Goal: Find specific page/section: Find specific page/section

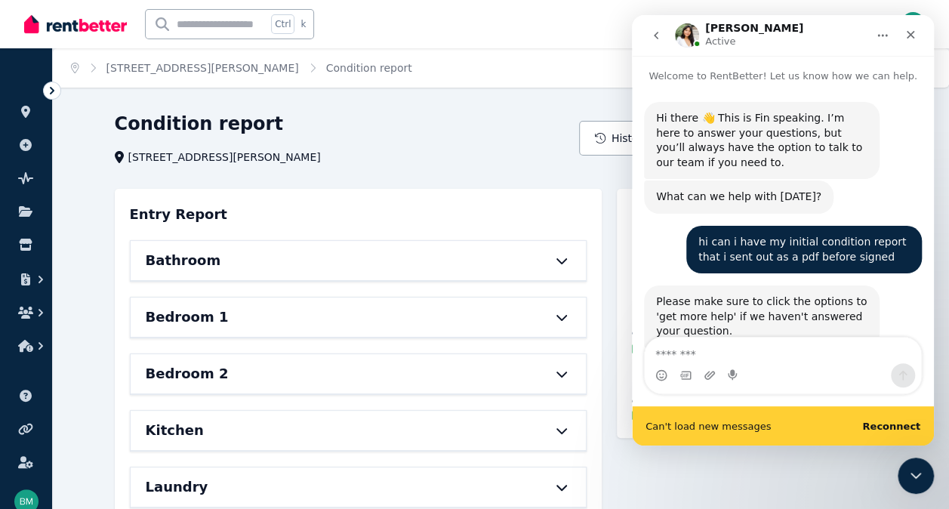
scroll to position [2, 0]
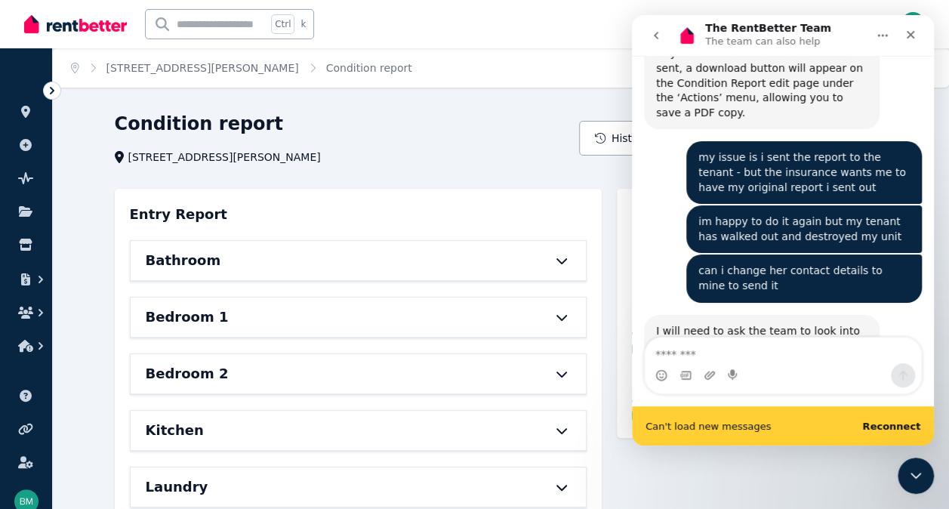
click at [18, 36] on div "Open main menu Ctrl k Inbox Open user menu" at bounding box center [474, 24] width 949 height 48
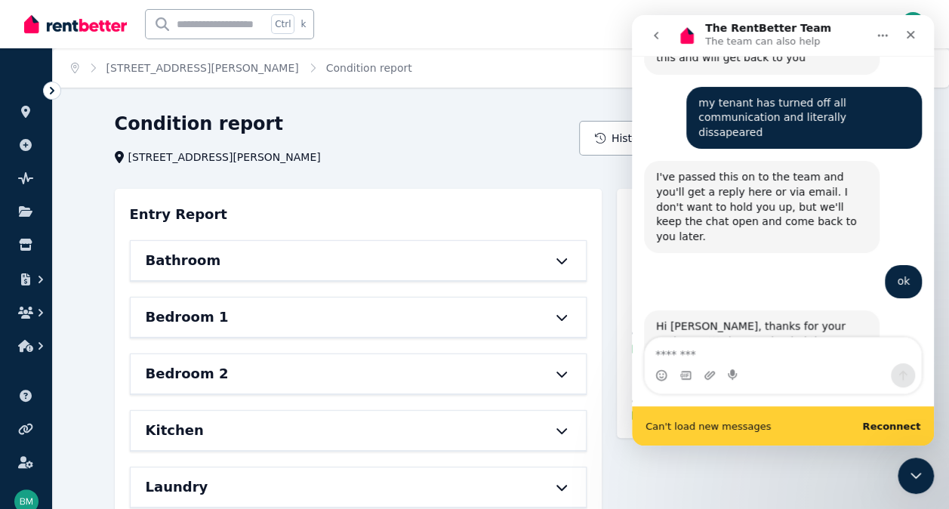
click at [34, 29] on img at bounding box center [75, 24] width 103 height 23
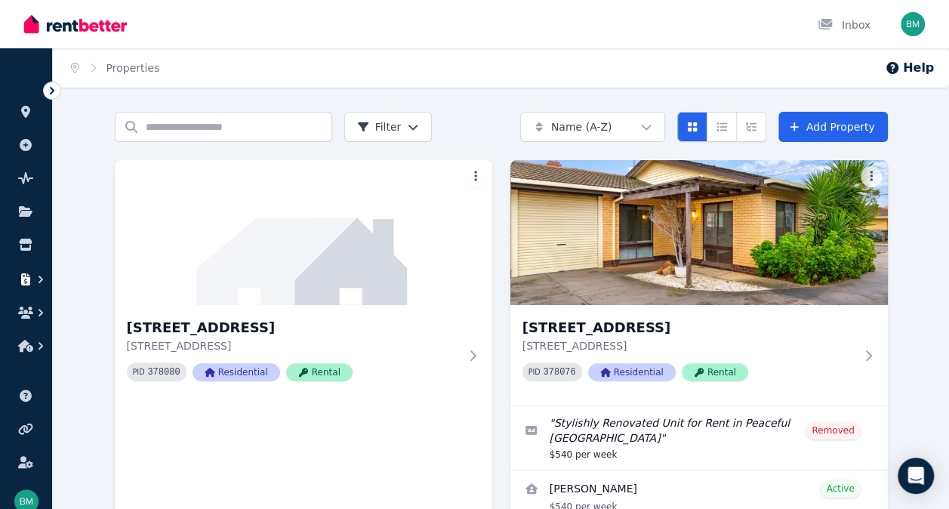
click at [28, 282] on icon "button" at bounding box center [25, 279] width 9 height 12
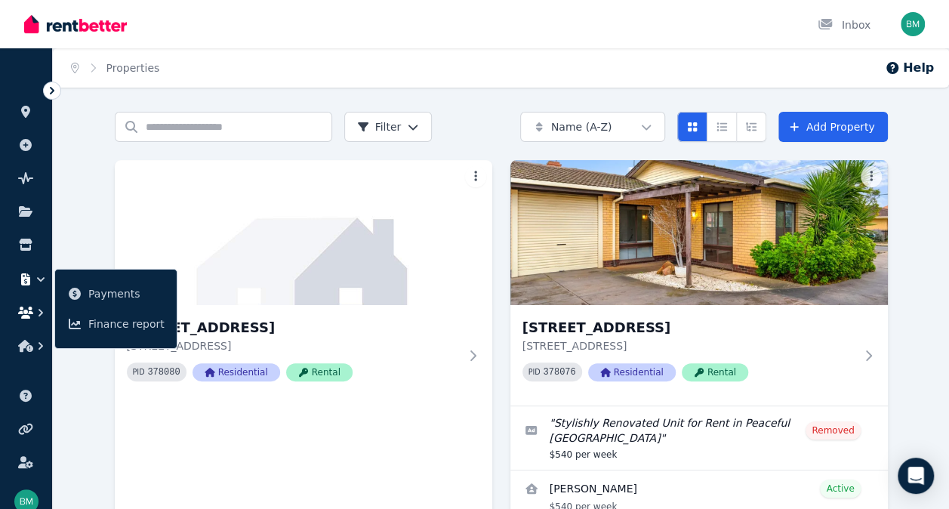
click at [18, 318] on icon "button" at bounding box center [25, 313] width 15 height 12
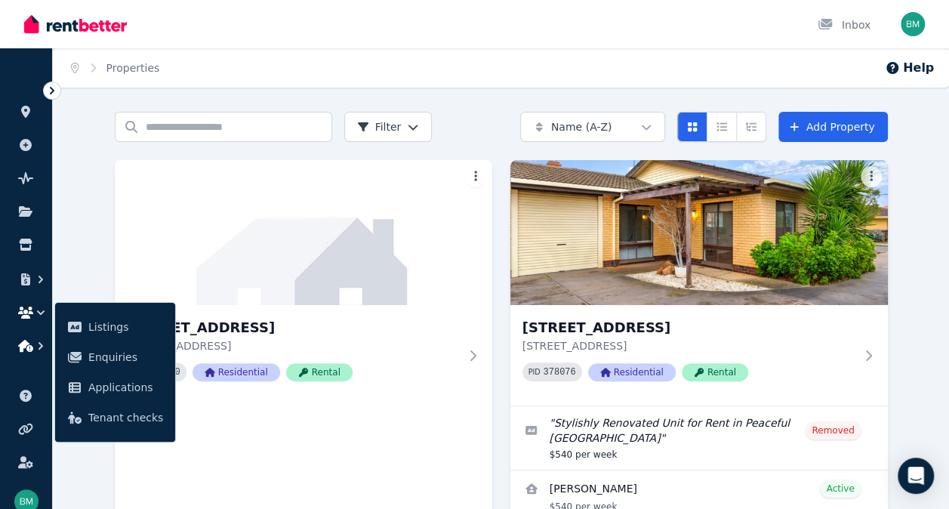
click at [45, 346] on icon "button" at bounding box center [40, 345] width 15 height 15
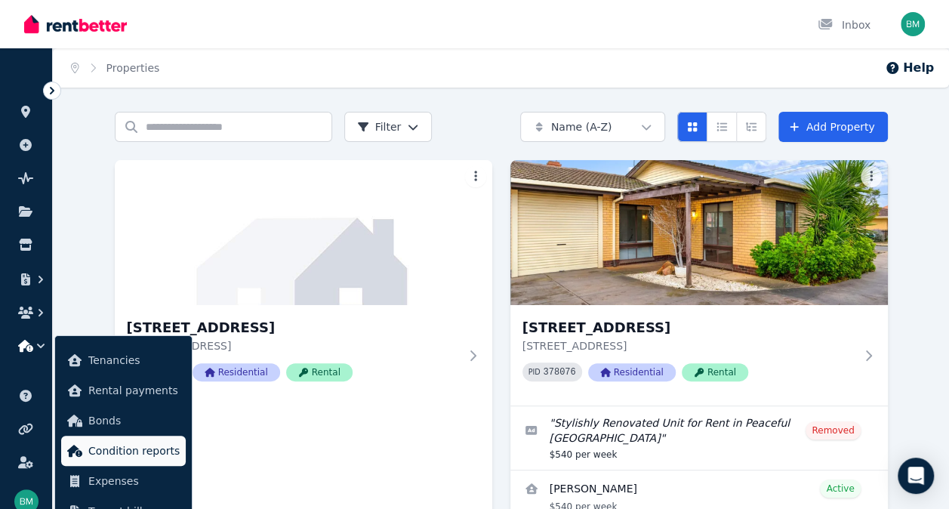
click at [123, 442] on span "Condition reports" at bounding box center [133, 451] width 91 height 18
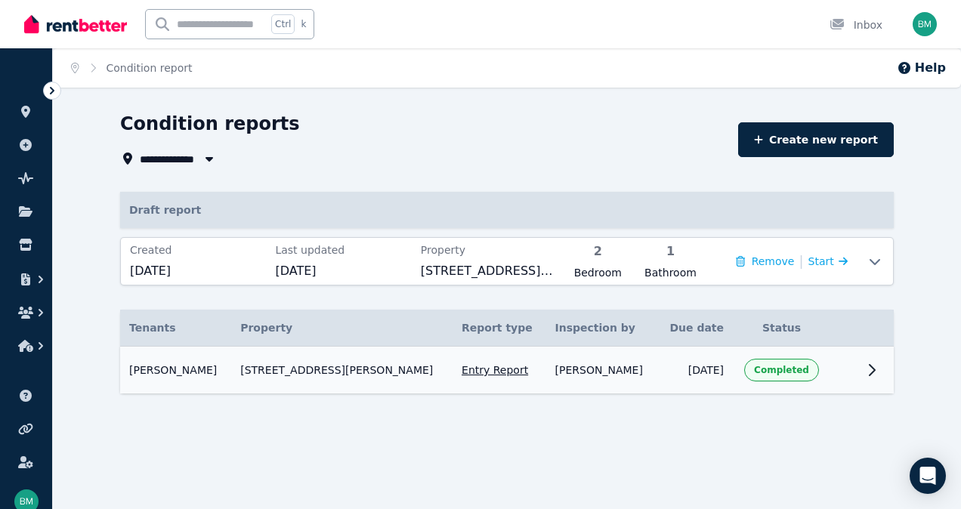
click at [869, 370] on icon at bounding box center [872, 370] width 18 height 18
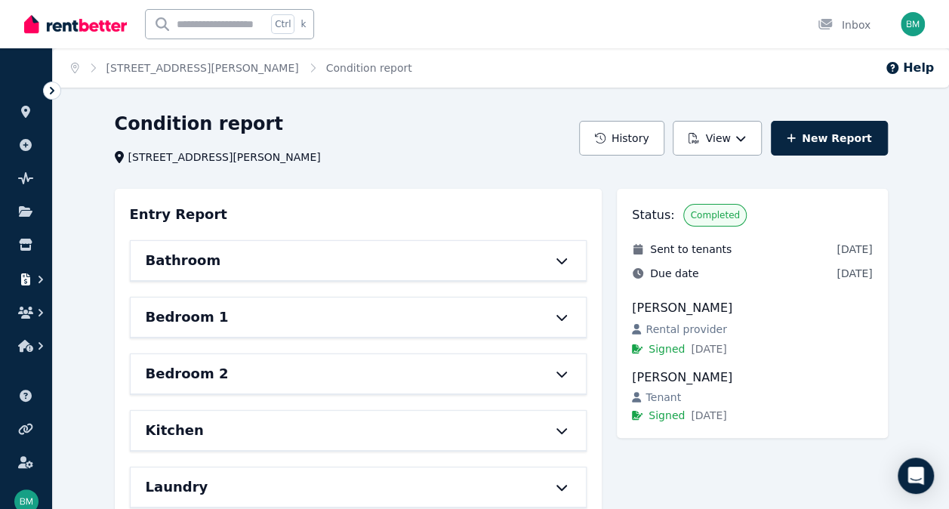
click at [17, 284] on button "button" at bounding box center [26, 279] width 28 height 27
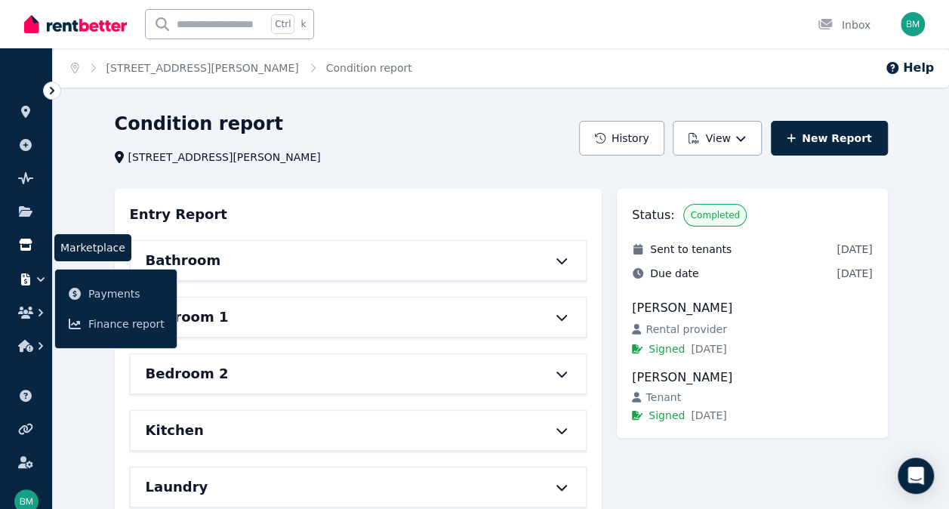
click at [20, 251] on link at bounding box center [26, 245] width 28 height 24
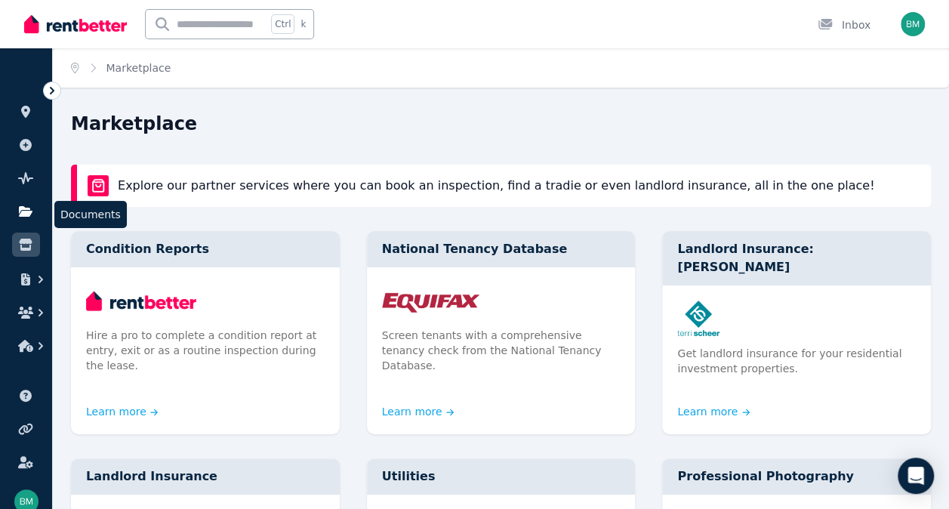
click at [37, 211] on link at bounding box center [26, 211] width 28 height 24
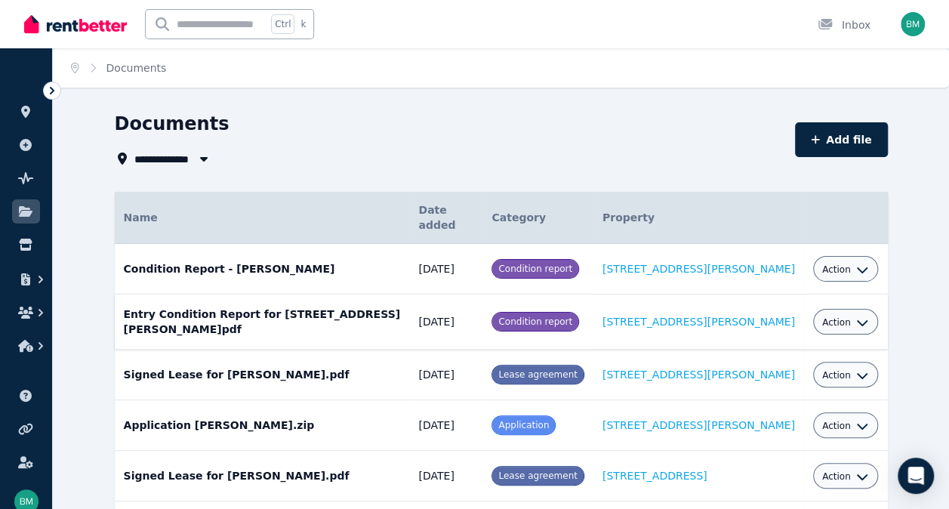
click at [857, 323] on icon "button" at bounding box center [863, 322] width 12 height 12
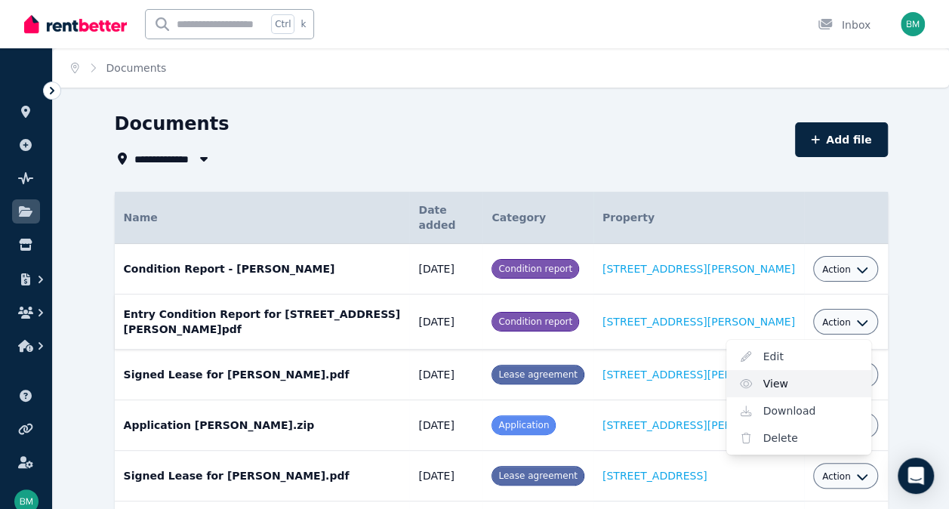
click at [795, 388] on link "View" at bounding box center [799, 383] width 145 height 27
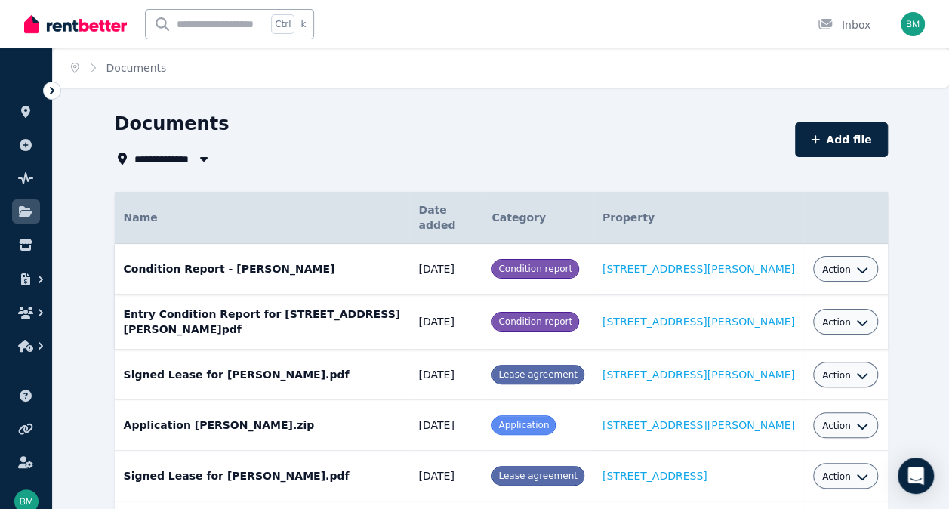
click at [854, 270] on button "Action" at bounding box center [846, 270] width 47 height 12
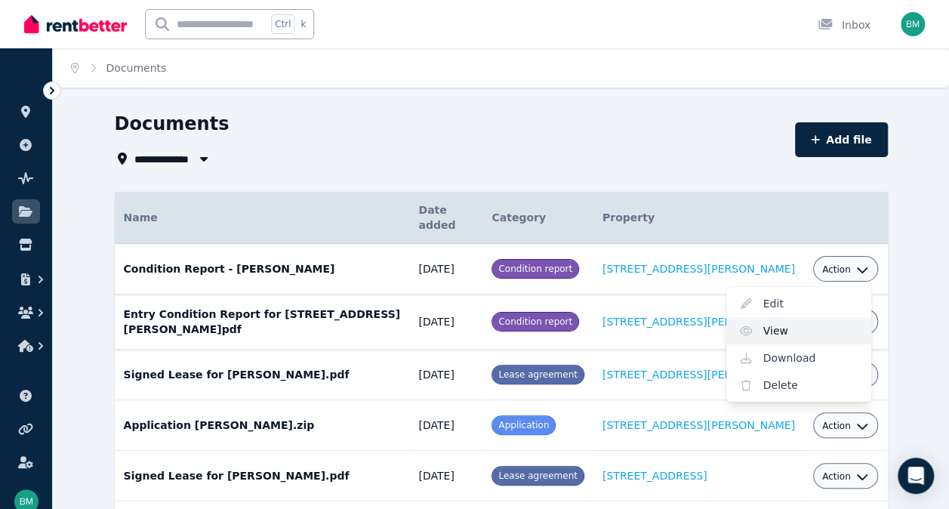
click at [794, 332] on link "View" at bounding box center [799, 330] width 145 height 27
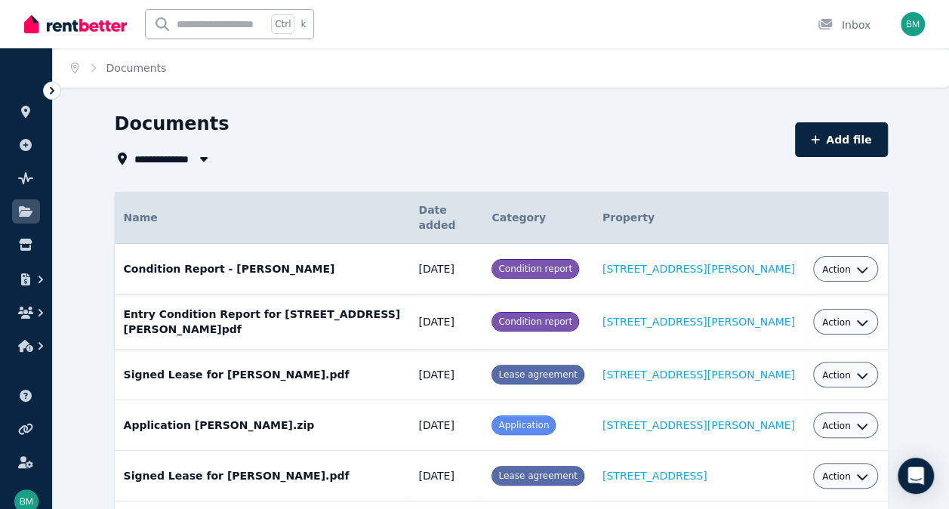
click at [838, 272] on span "Action" at bounding box center [837, 270] width 29 height 12
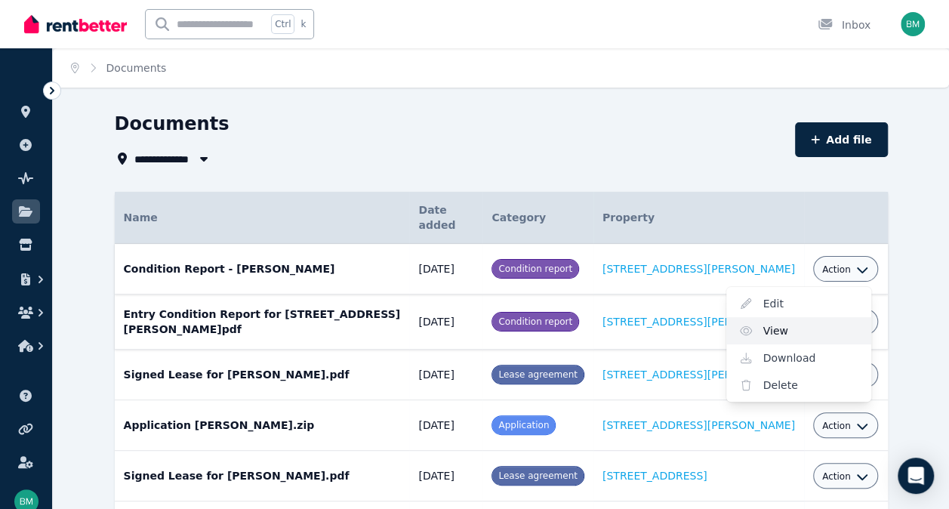
click at [788, 332] on link "View" at bounding box center [799, 330] width 145 height 27
